Goal: Find specific page/section: Find specific page/section

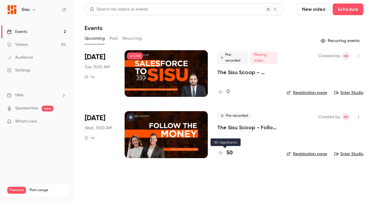
click at [225, 152] on div "50" at bounding box center [224, 153] width 15 height 8
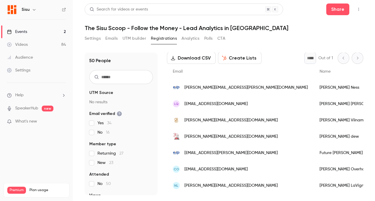
scroll to position [57, 0]
